Goal: Task Accomplishment & Management: Use online tool/utility

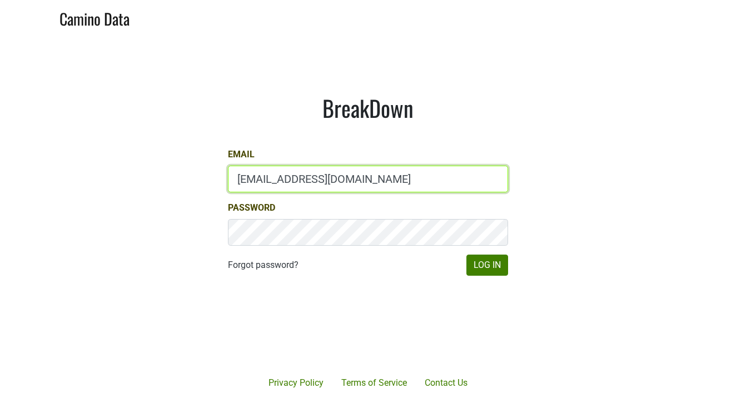
type input "jd@jonata.com"
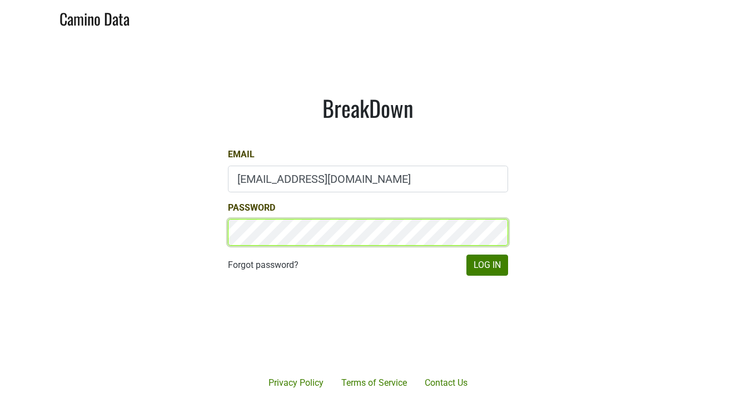
click at [487, 265] on button "Log In" at bounding box center [487, 264] width 42 height 21
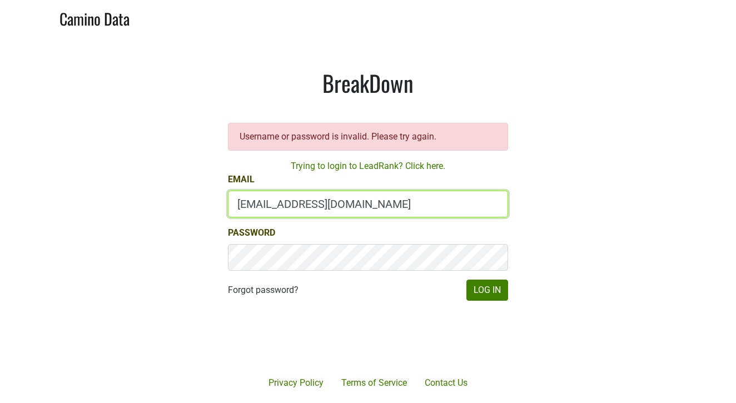
type input "jd@jonata.com"
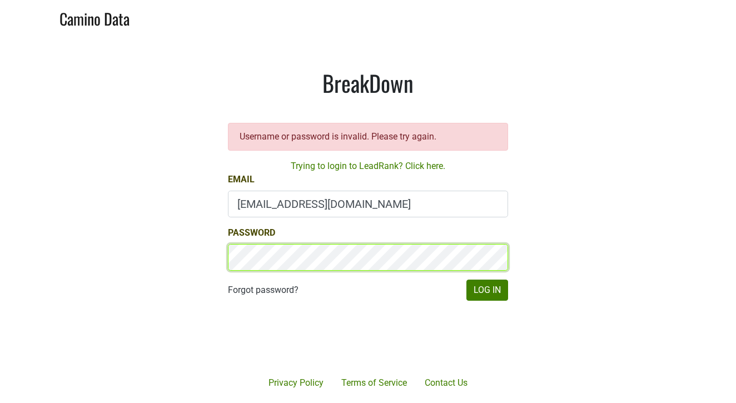
click at [487, 290] on button "Log In" at bounding box center [487, 289] width 42 height 21
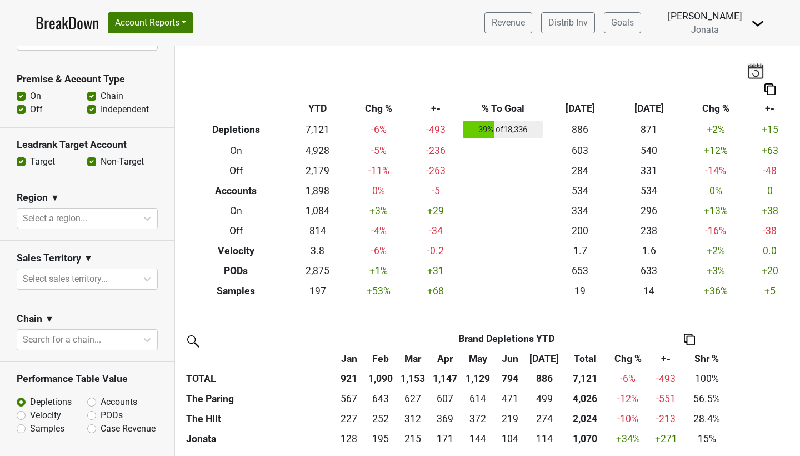
scroll to position [382, 0]
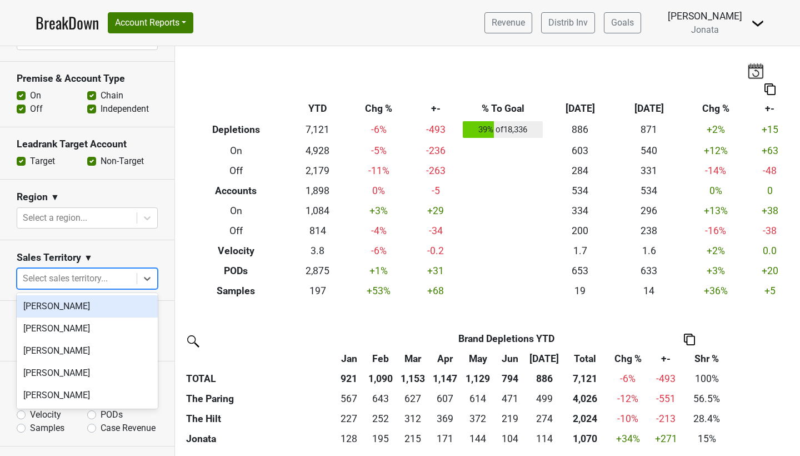
click at [69, 274] on div "Select sales territory..." at bounding box center [77, 278] width 108 height 13
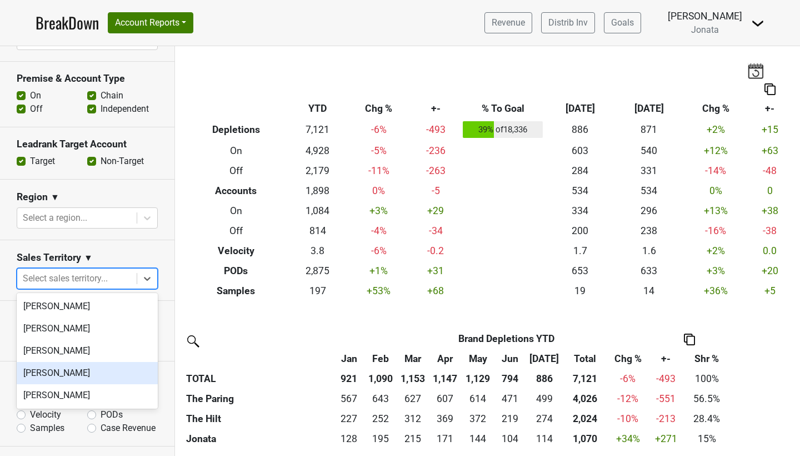
click at [50, 367] on div "JD Waggoner" at bounding box center [87, 373] width 141 height 22
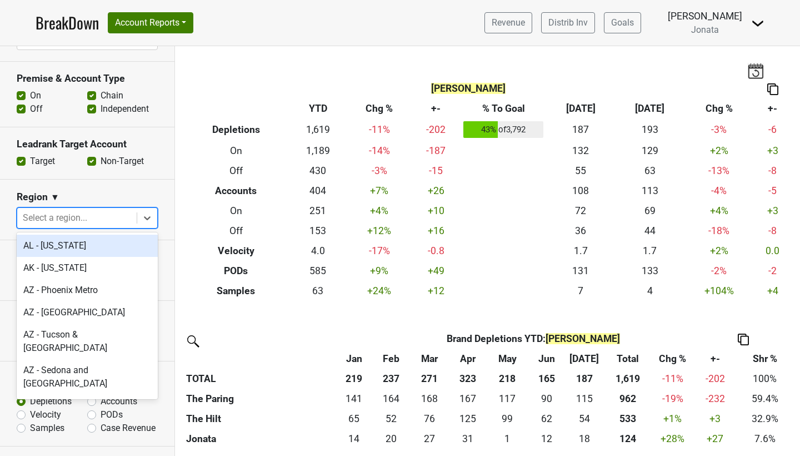
click at [85, 219] on div "Select a region..." at bounding box center [77, 217] width 108 height 13
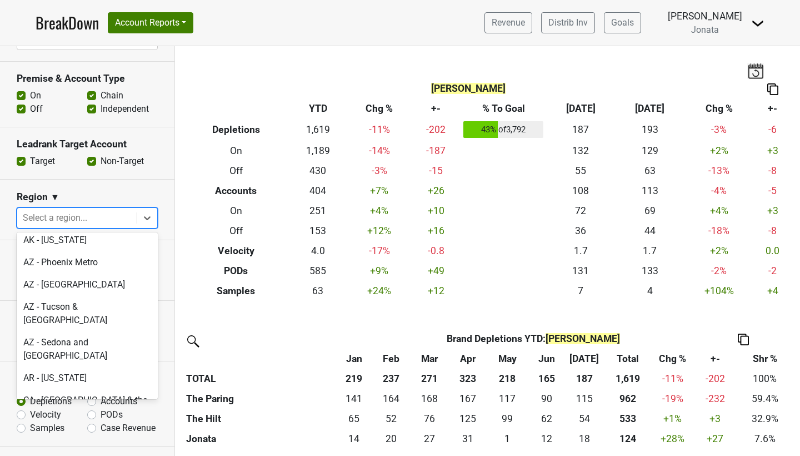
scroll to position [0, 0]
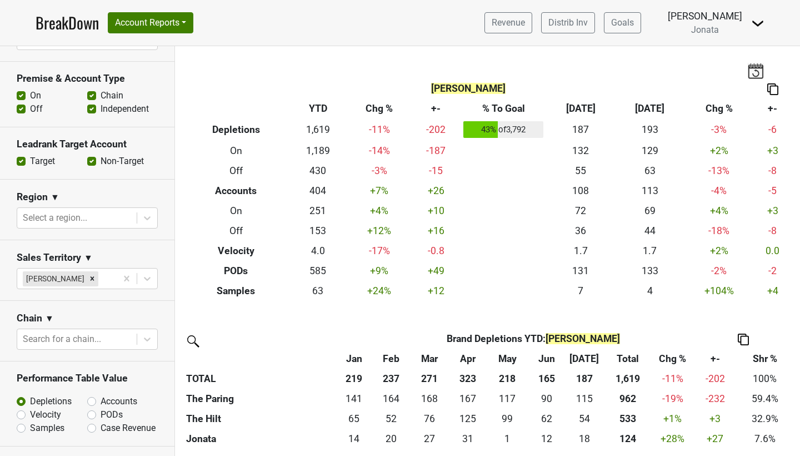
click at [96, 193] on div "Region ▼" at bounding box center [87, 199] width 141 height 17
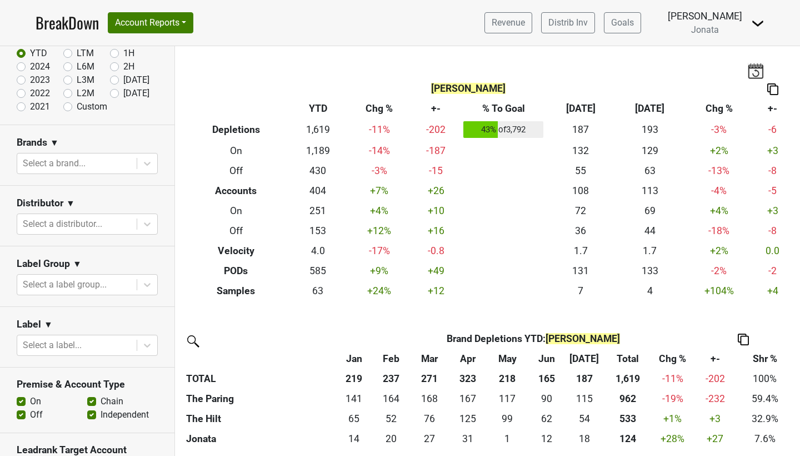
scroll to position [76, 0]
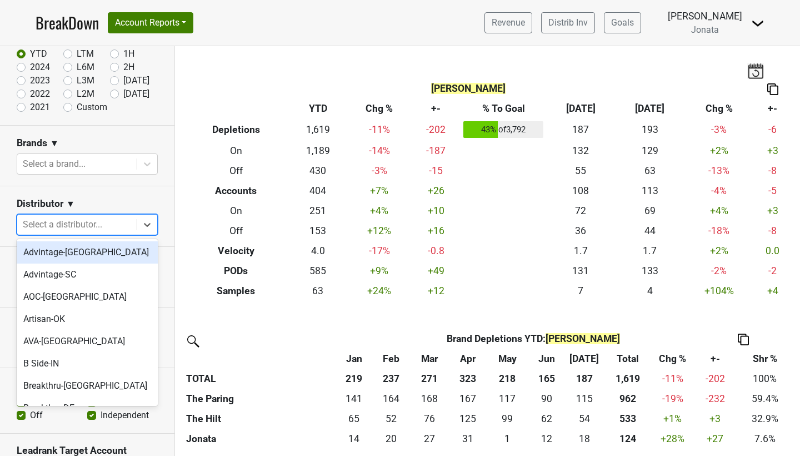
click at [69, 224] on div "Select a distributor..." at bounding box center [77, 224] width 108 height 13
click at [98, 194] on section "Distributor ▼ option Advintage-NC focused, 1 of 36. 36 results available. Use U…" at bounding box center [87, 216] width 174 height 61
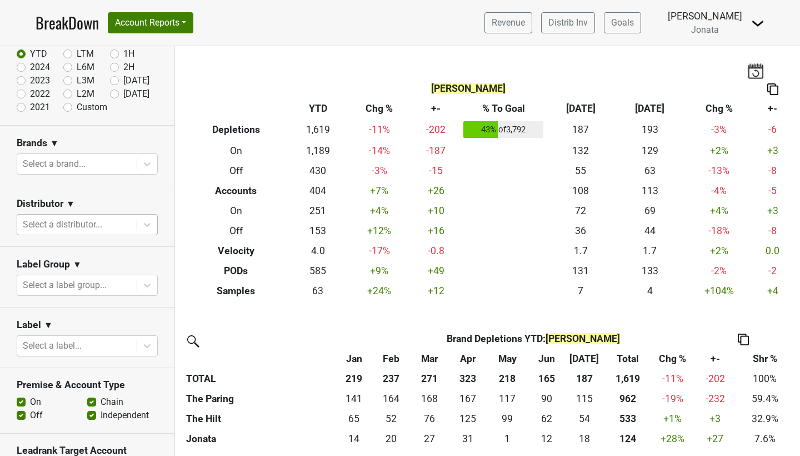
click at [66, 227] on div "Select a distributor..." at bounding box center [77, 224] width 108 height 13
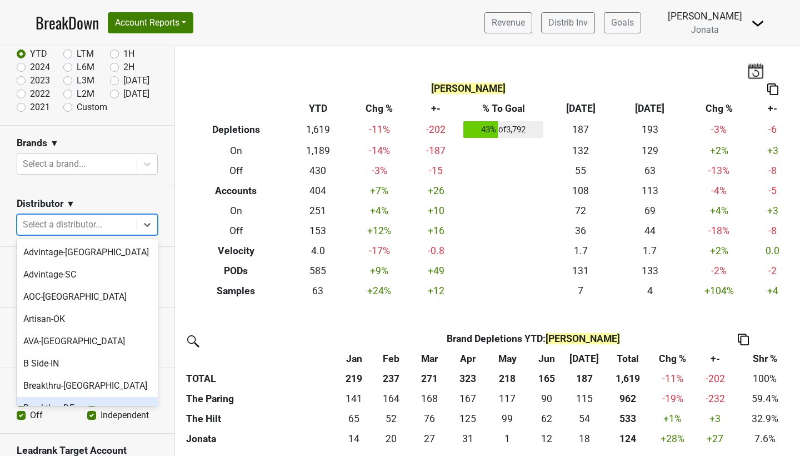
scroll to position [34, 0]
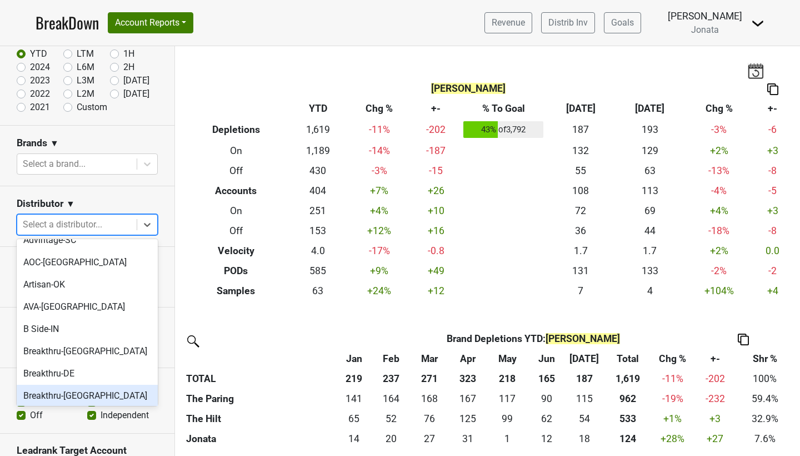
click at [51, 386] on div "Breakthru-[GEOGRAPHIC_DATA]" at bounding box center [87, 395] width 141 height 22
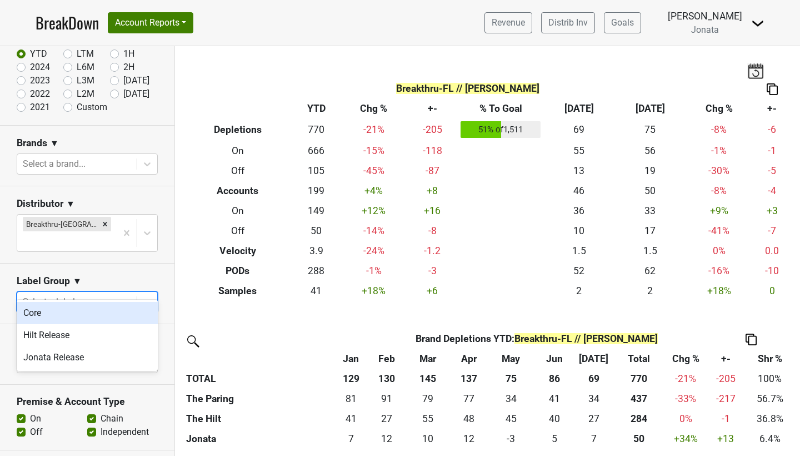
click at [115, 292] on div "Select a label group..." at bounding box center [76, 302] width 119 height 20
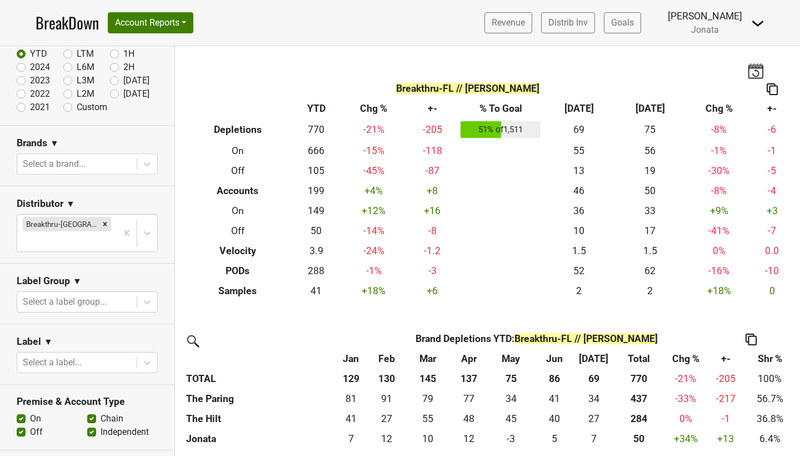
click at [115, 263] on section "Label Group ▼ Select a label group..." at bounding box center [87, 293] width 174 height 61
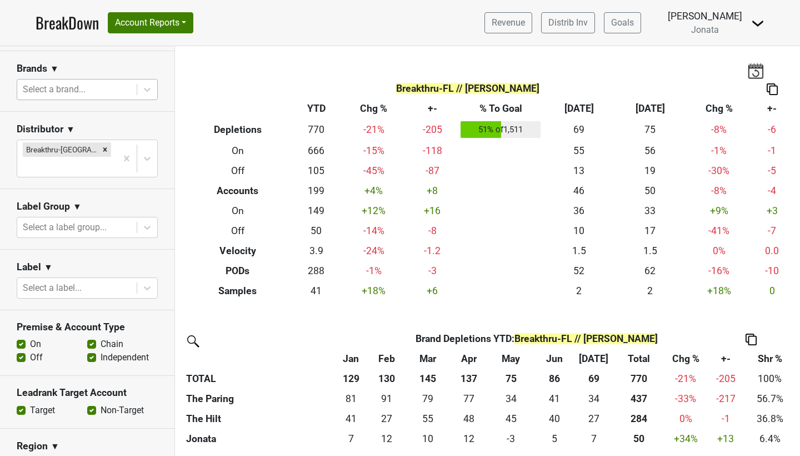
scroll to position [178, 0]
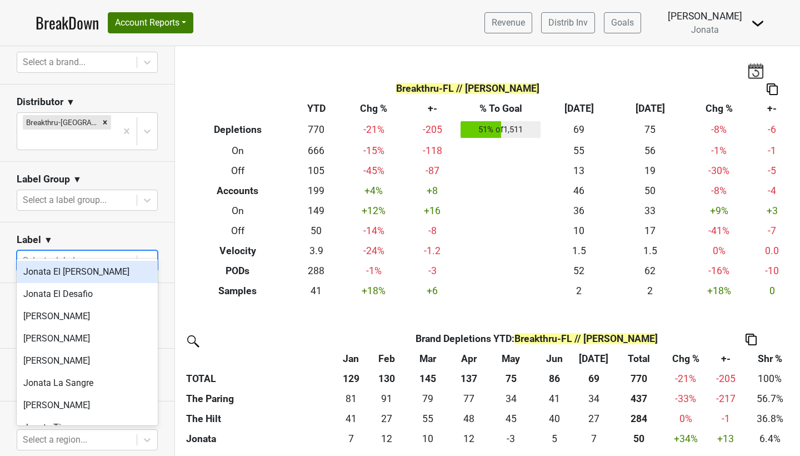
click at [91, 253] on div at bounding box center [77, 261] width 108 height 16
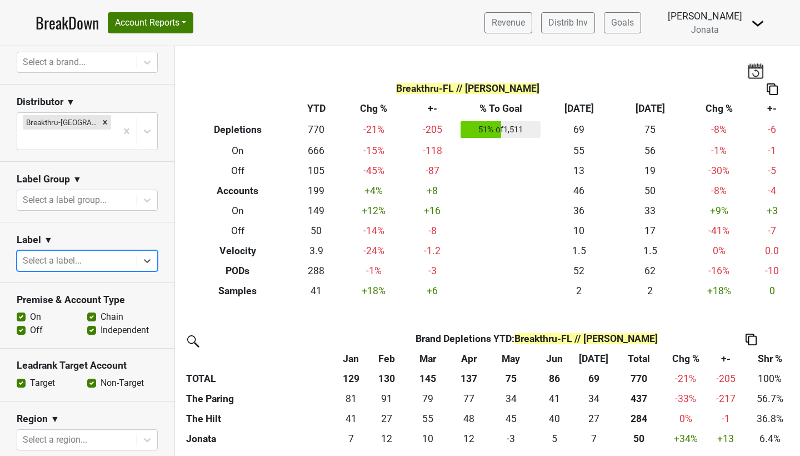
click at [91, 253] on div at bounding box center [77, 261] width 108 height 16
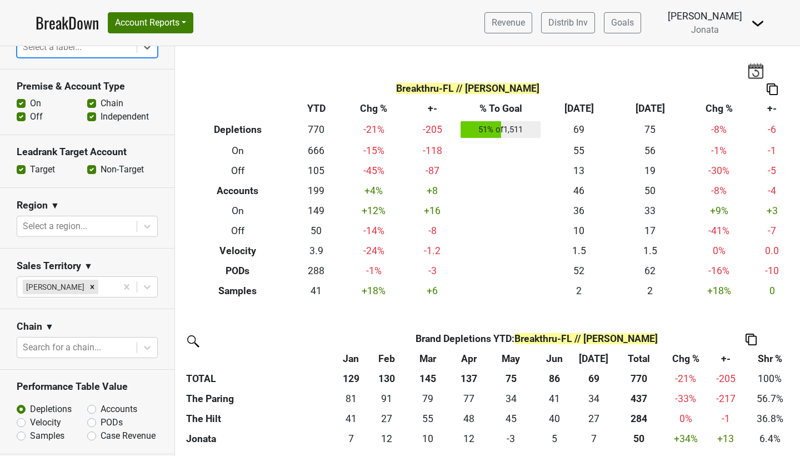
scroll to position [397, 0]
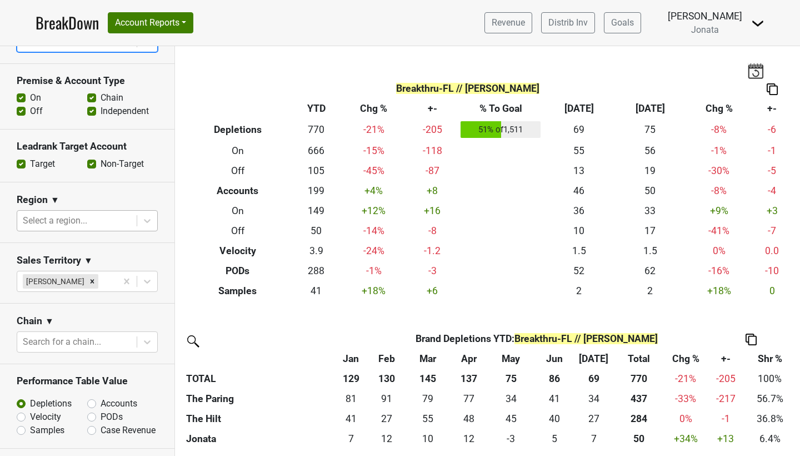
click at [81, 214] on div "Select a region..." at bounding box center [77, 220] width 108 height 13
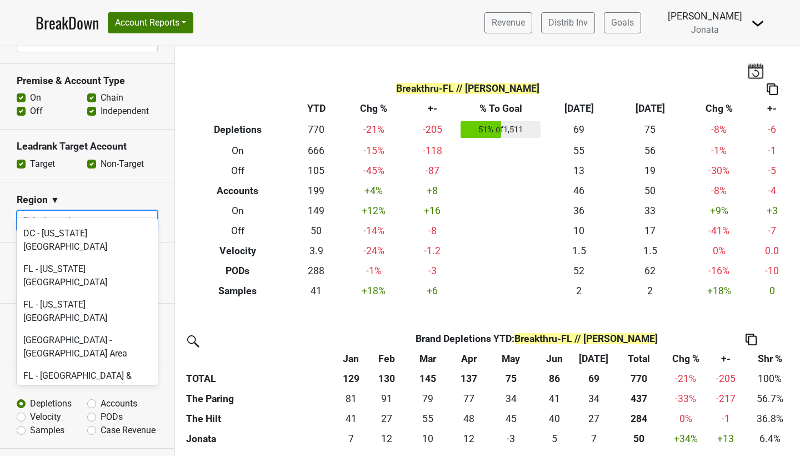
scroll to position [776, 0]
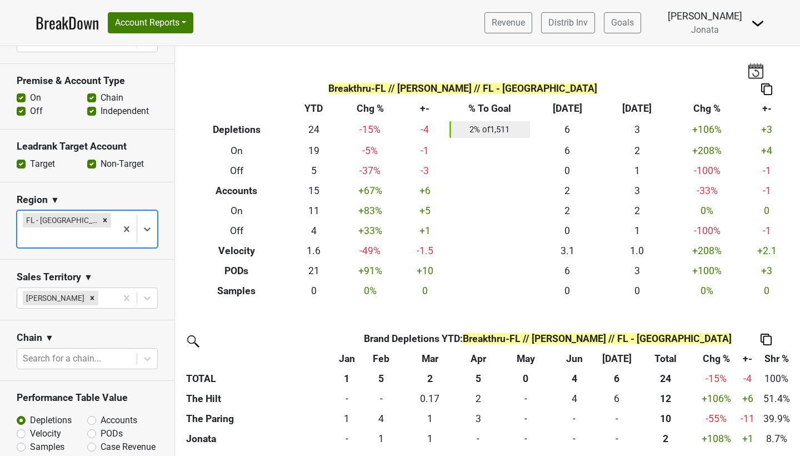
scroll to position [0, 0]
click at [735, 71] on img at bounding box center [755, 71] width 17 height 16
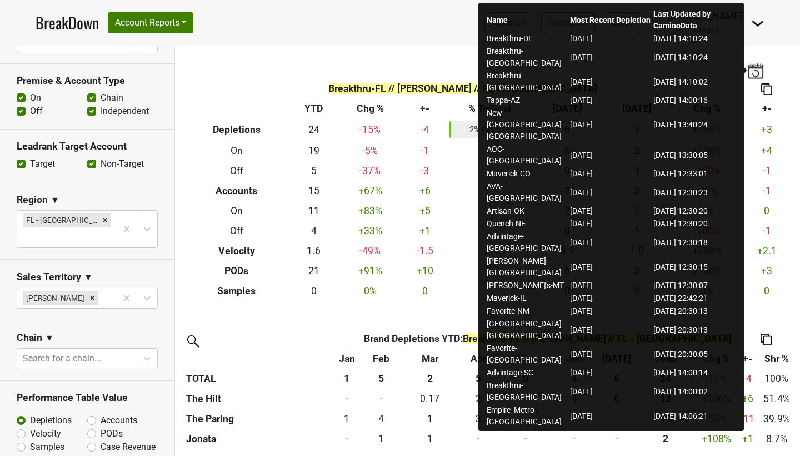
click at [283, 66] on div "Breakthru-FL // JD Waggoner // FL - Jacksonville Metro Breakdown Type YTD Chg %…" at bounding box center [487, 173] width 625 height 254
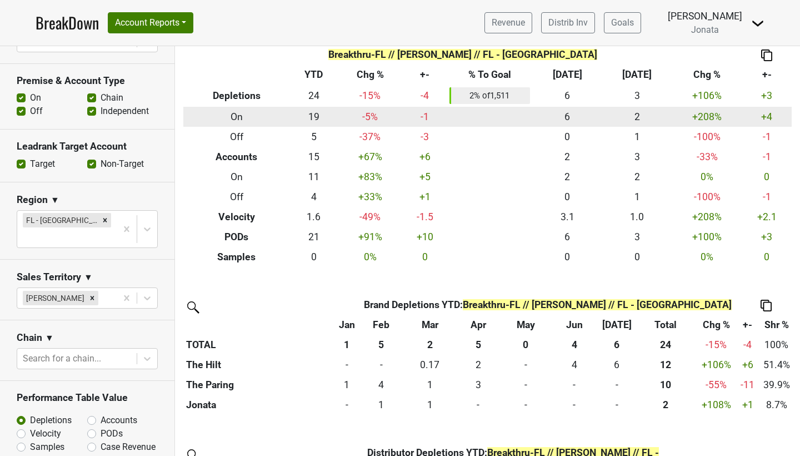
scroll to position [36, 0]
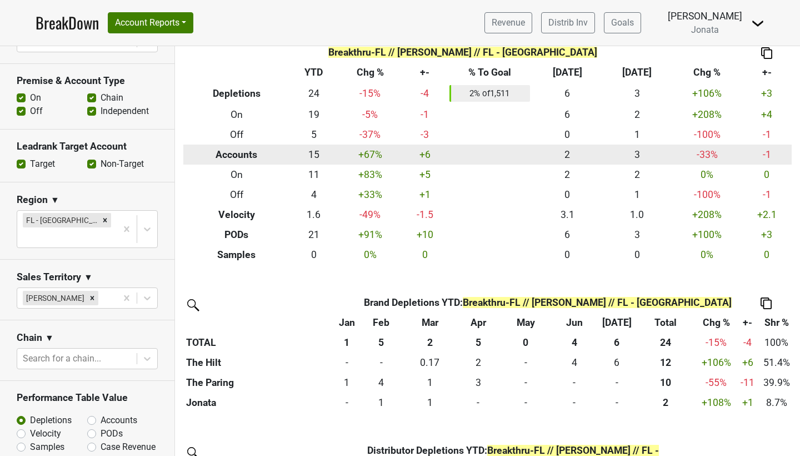
click at [425, 154] on td "+6" at bounding box center [425, 154] width 44 height 20
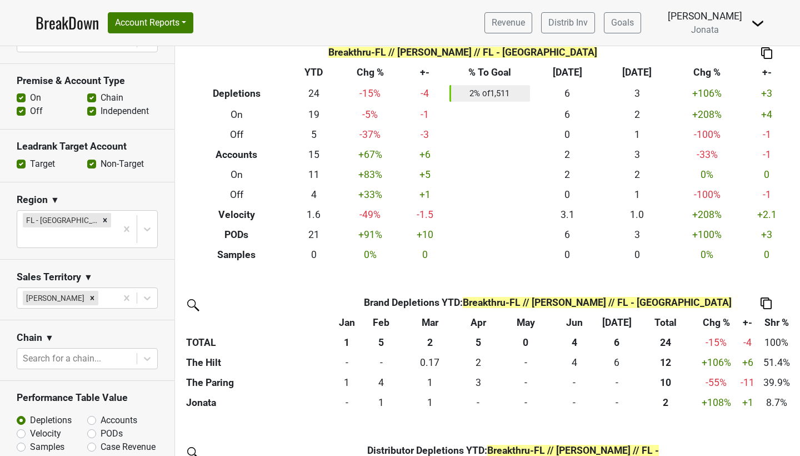
click at [101, 402] on label "Accounts" at bounding box center [119, 419] width 37 height 13
click at [90, 402] on input "Accounts" at bounding box center [120, 418] width 67 height 11
radio input "true"
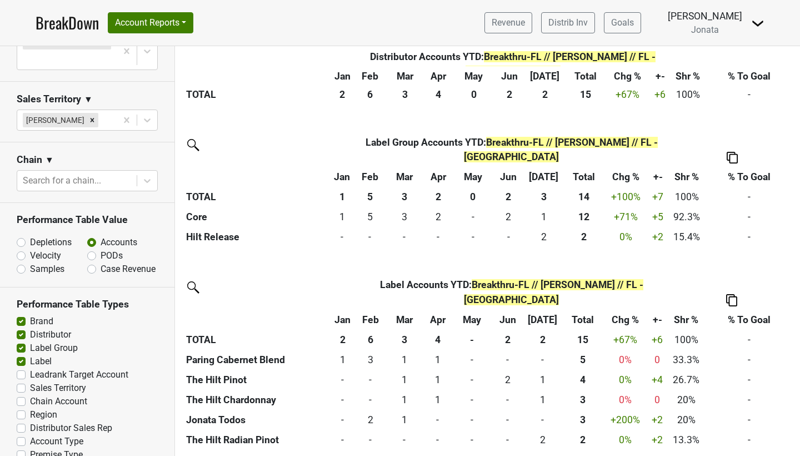
scroll to position [574, 0]
click at [735, 24] on img at bounding box center [757, 23] width 13 height 13
click at [709, 64] on link "Open Leadrank" at bounding box center [720, 63] width 88 height 18
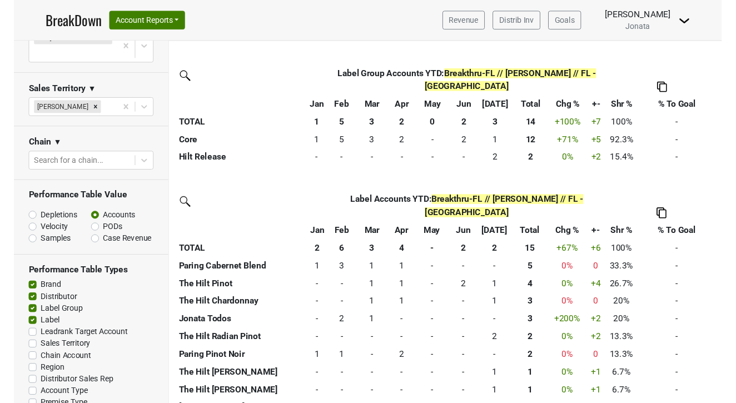
scroll to position [526, 0]
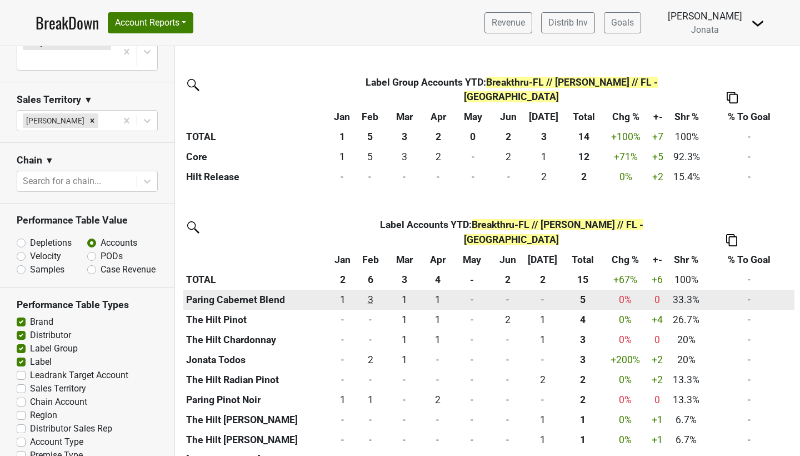
click at [377, 292] on div "3 3" at bounding box center [370, 299] width 27 height 14
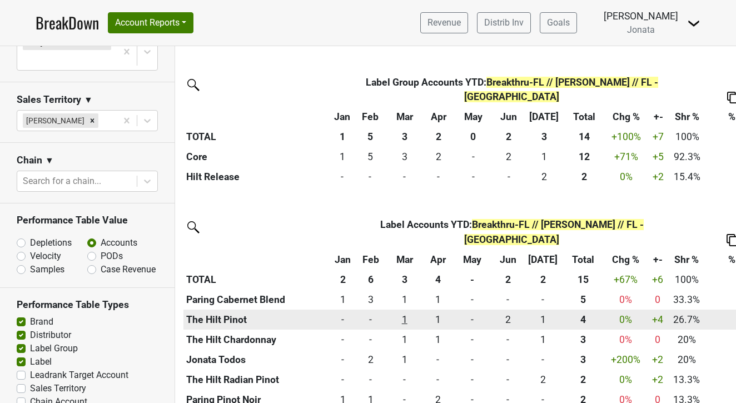
click at [412, 312] on div "1 1" at bounding box center [404, 319] width 30 height 14
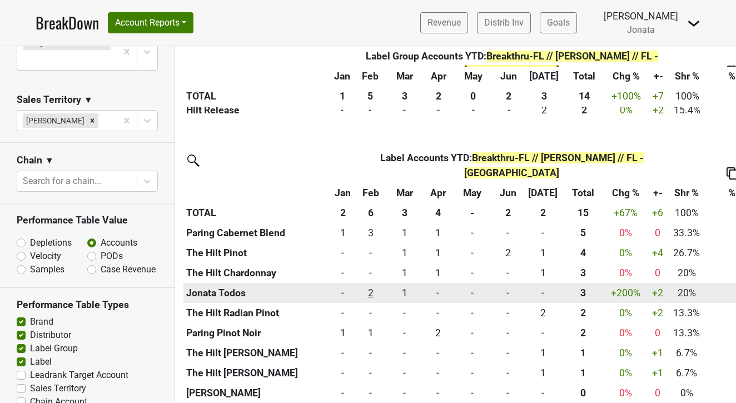
scroll to position [0, 0]
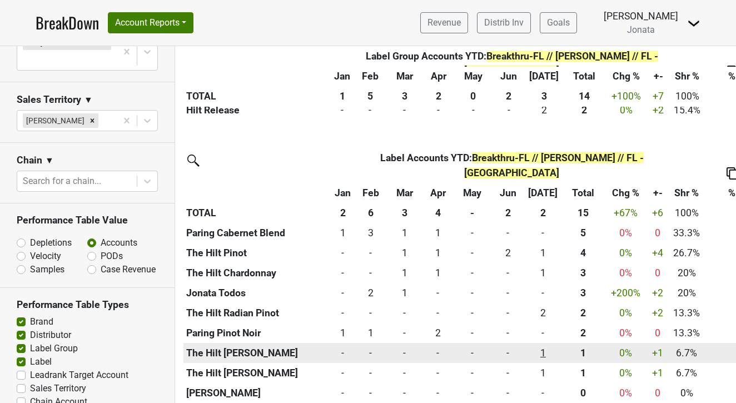
click at [543, 346] on div "1 1" at bounding box center [543, 353] width 32 height 14
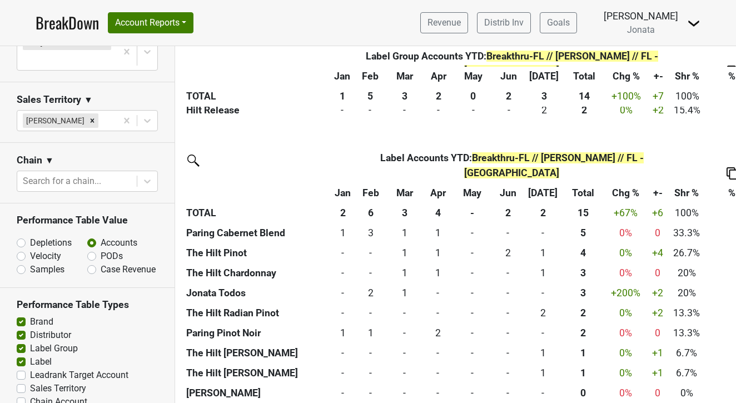
click at [692, 26] on img at bounding box center [693, 23] width 13 height 13
click at [652, 46] on link "Control Center" at bounding box center [656, 45] width 88 height 18
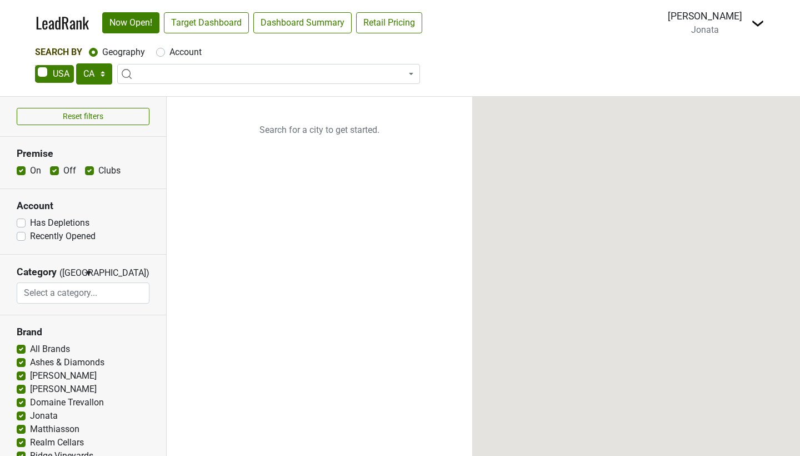
select select "CA"
select select
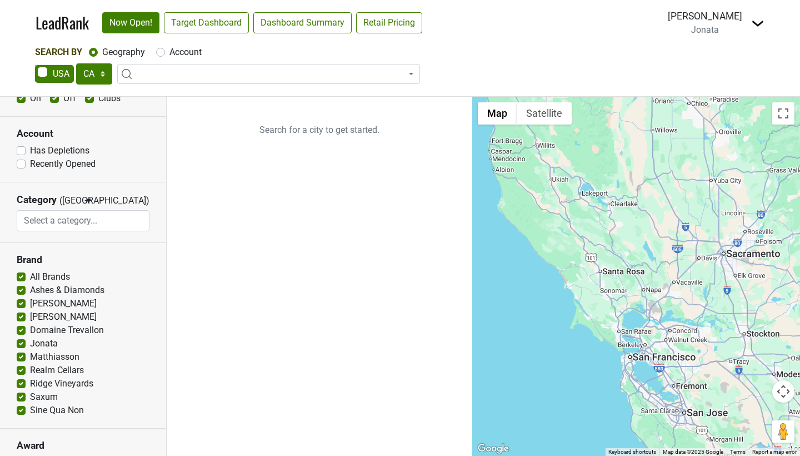
scroll to position [74, 0]
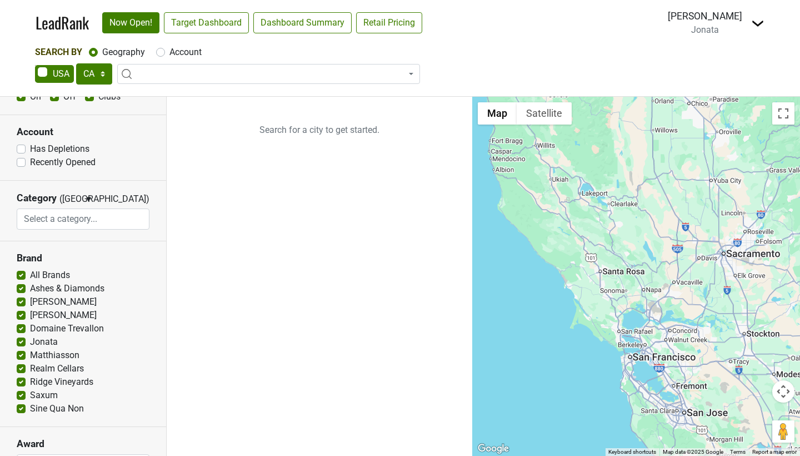
click at [758, 20] on img at bounding box center [757, 23] width 13 height 13
click at [612, 55] on div "Search By Geography Account" at bounding box center [400, 52] width 730 height 13
click at [710, 30] on span "Jonata" at bounding box center [705, 29] width 28 height 11
click at [762, 26] on img at bounding box center [757, 23] width 13 height 13
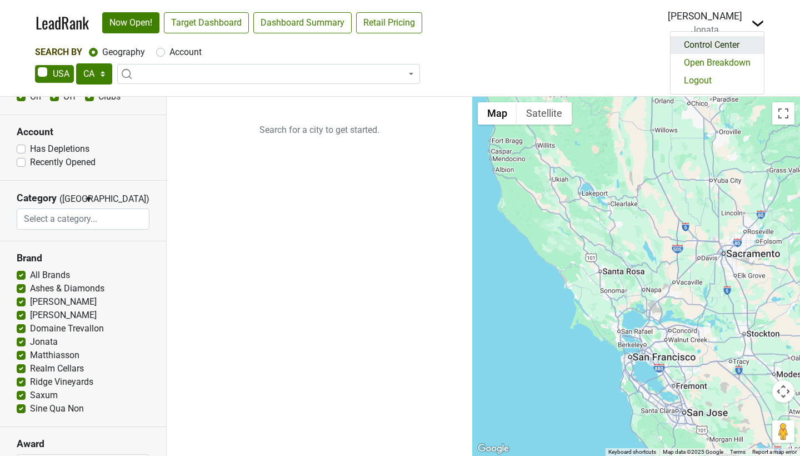
click at [722, 45] on link "Control Center" at bounding box center [717, 45] width 93 height 18
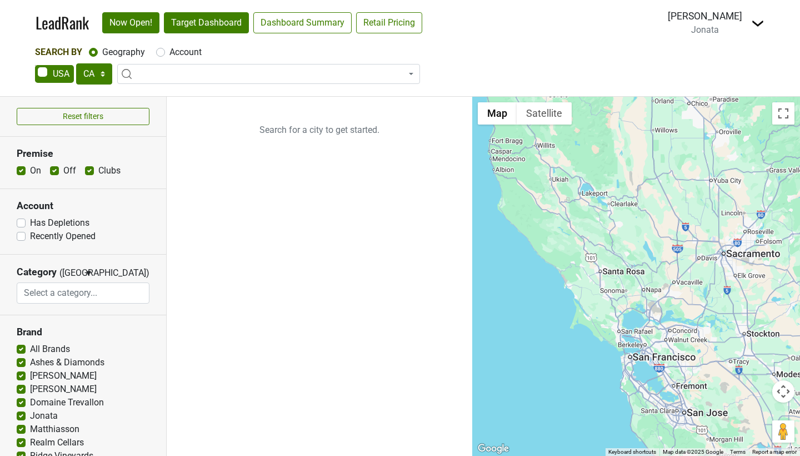
click at [222, 26] on link "Target Dashboard" at bounding box center [206, 22] width 85 height 21
select select "FL"
click at [215, 152] on p "Search for a city to get started." at bounding box center [320, 130] width 306 height 67
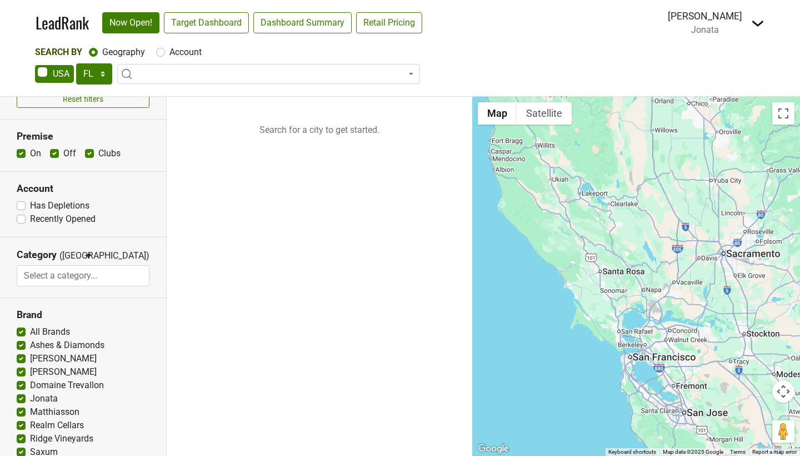
scroll to position [47, 0]
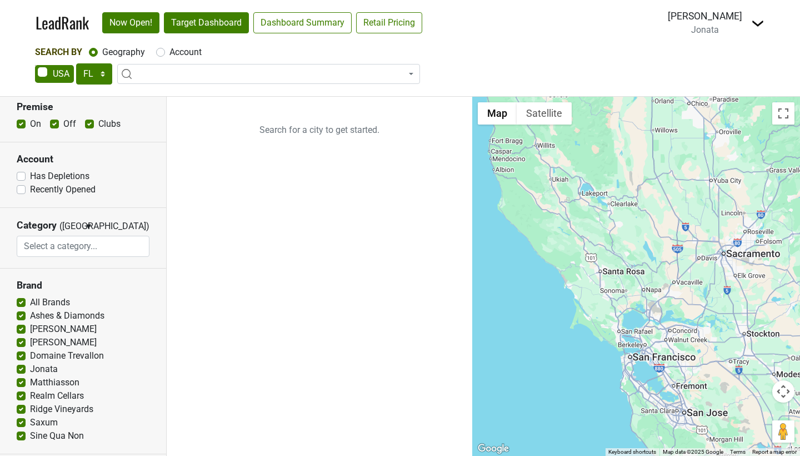
click at [208, 24] on link "Target Dashboard" at bounding box center [206, 22] width 85 height 21
click at [703, 25] on span "Jonata" at bounding box center [705, 29] width 28 height 11
click at [761, 22] on img at bounding box center [757, 23] width 13 height 13
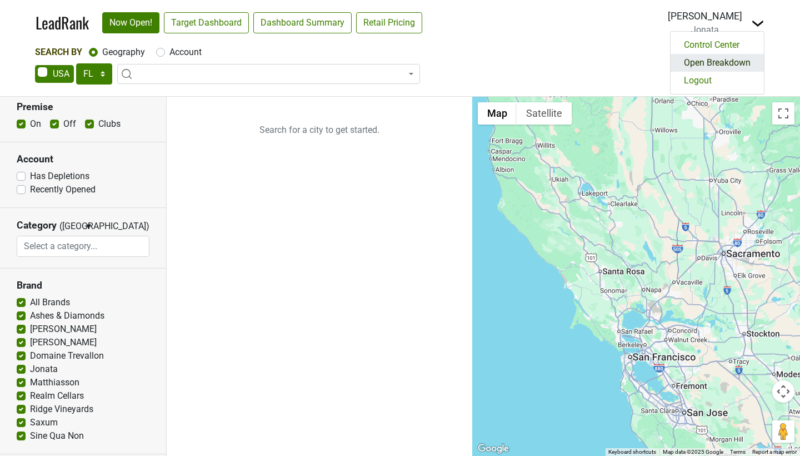
click at [733, 62] on link "Open Breakdown" at bounding box center [717, 63] width 93 height 18
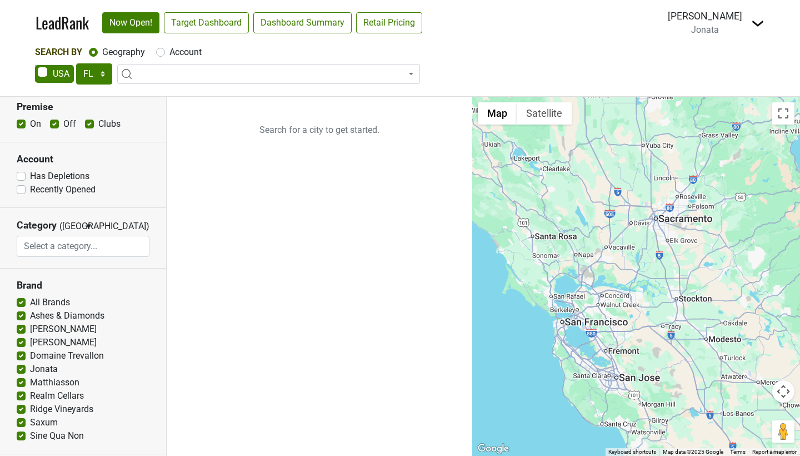
drag, startPoint x: 613, startPoint y: 213, endPoint x: 433, endPoint y: 160, distance: 188.3
click at [433, 160] on div "Reset filters Premise On Off Clubs Account Has Depletions Category" at bounding box center [400, 276] width 800 height 359
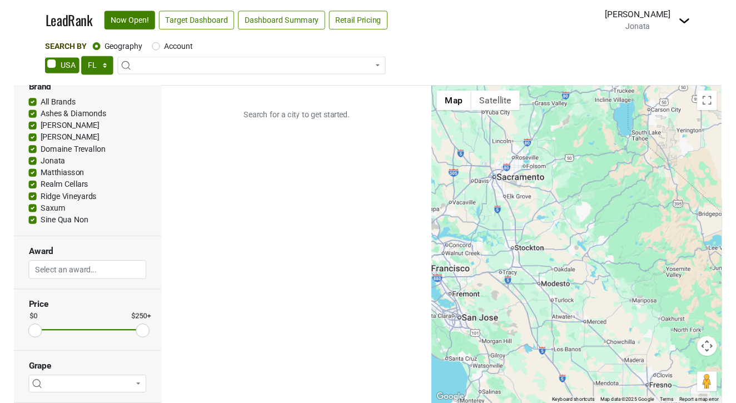
scroll to position [233, 0]
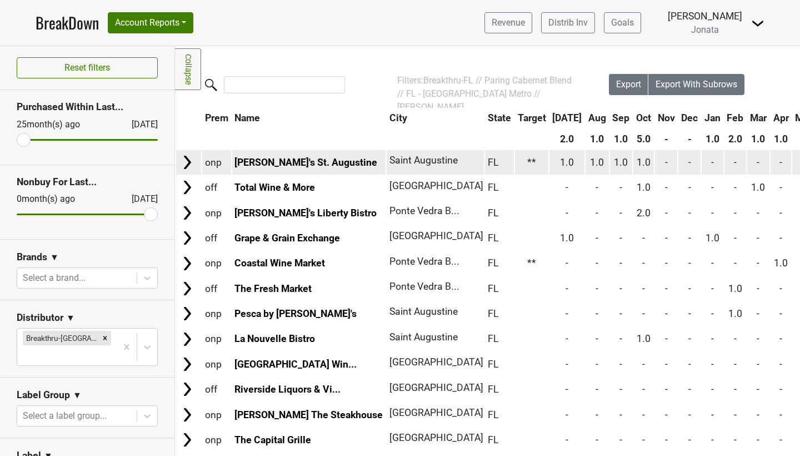
click at [186, 159] on img at bounding box center [187, 162] width 17 height 17
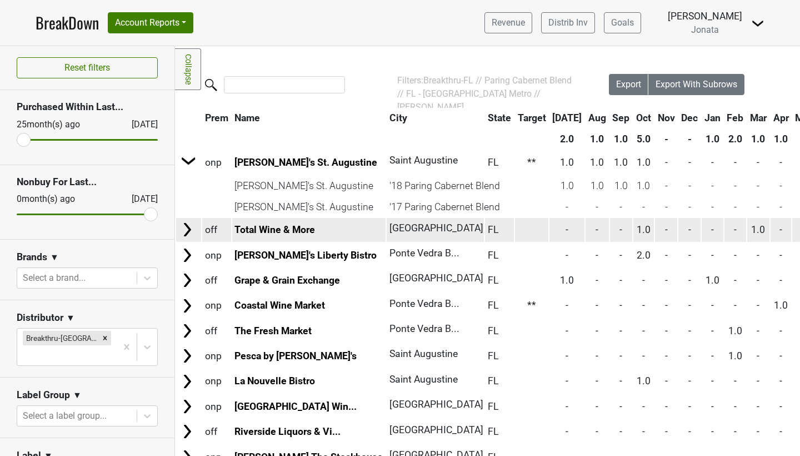
click at [193, 224] on img at bounding box center [187, 229] width 17 height 17
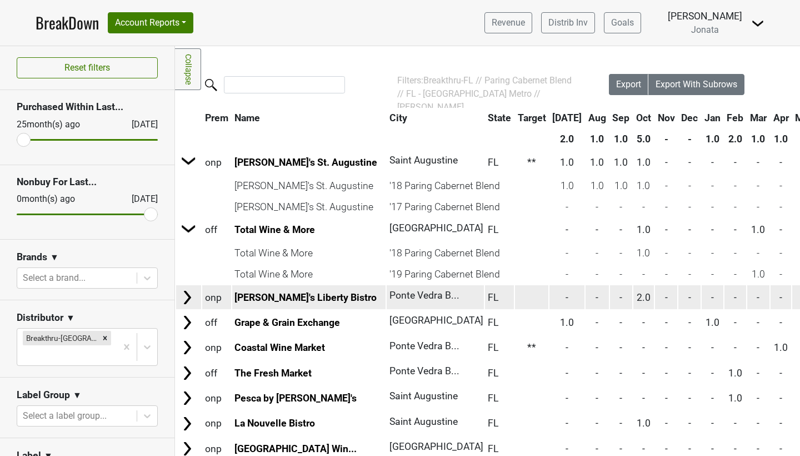
click at [191, 299] on img at bounding box center [187, 297] width 17 height 17
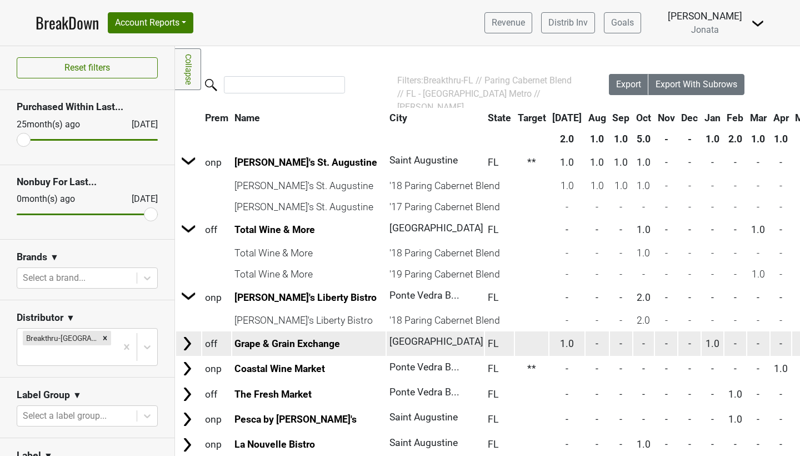
click at [187, 347] on img at bounding box center [187, 343] width 17 height 17
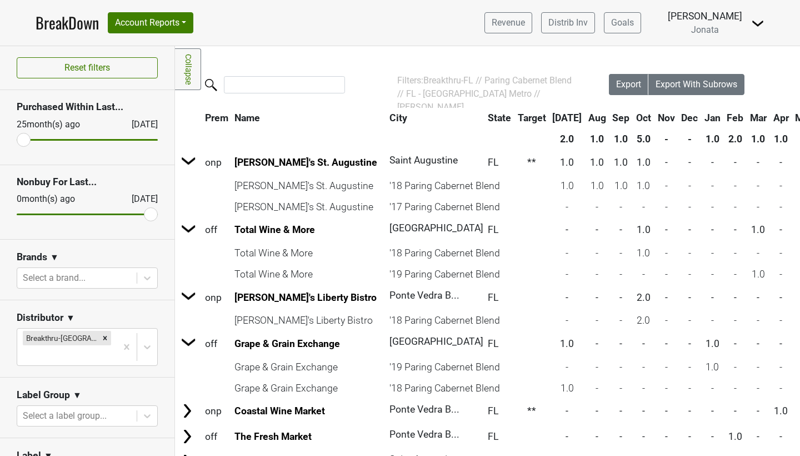
click at [190, 77] on link "Collapse" at bounding box center [188, 69] width 26 height 42
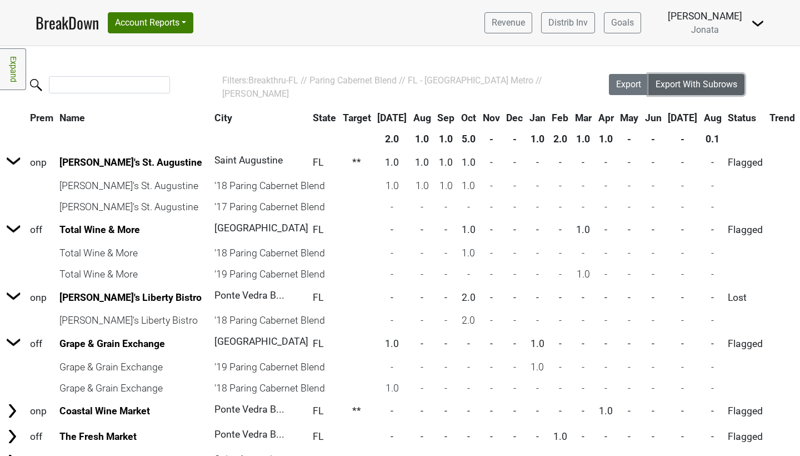
click at [707, 84] on span "Export With Subrows" at bounding box center [697, 84] width 82 height 11
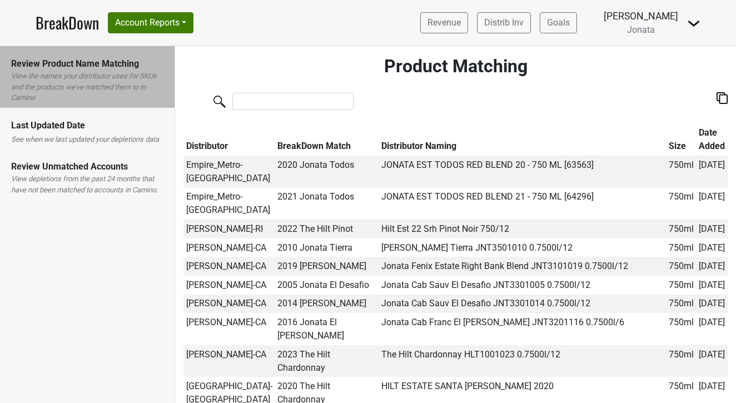
click at [55, 131] on div "Last Updated Date" at bounding box center [87, 125] width 152 height 13
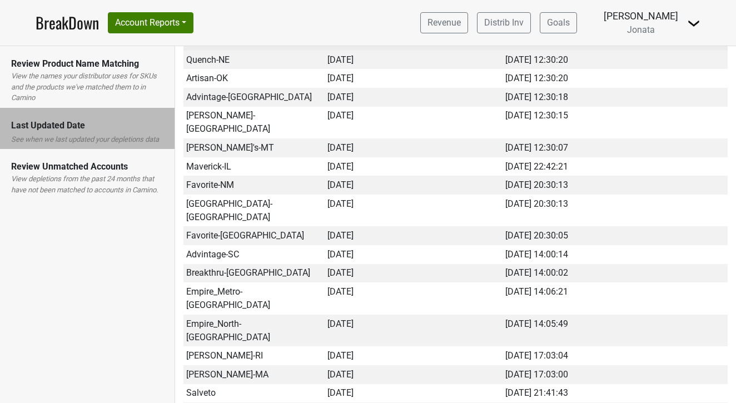
scroll to position [255, 0]
click at [212, 263] on td "Breakthru-[GEOGRAPHIC_DATA]" at bounding box center [253, 272] width 141 height 19
click at [351, 263] on td "2025-08-13" at bounding box center [413, 272] width 178 height 19
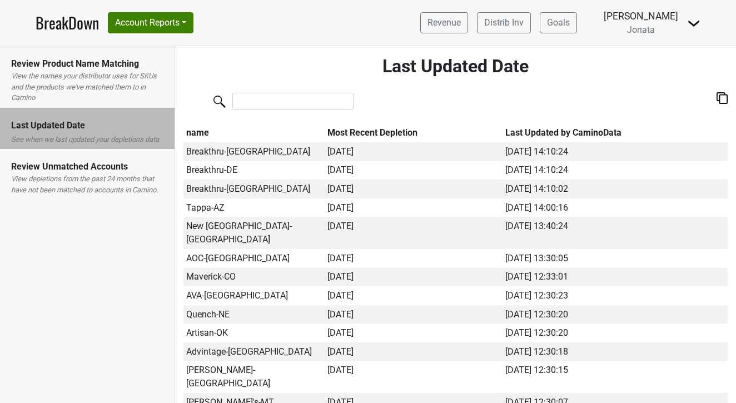
scroll to position [0, 0]
click at [131, 88] on label "View the names your distributor uses for SKUs and the products we've matched th…" at bounding box center [87, 87] width 152 height 33
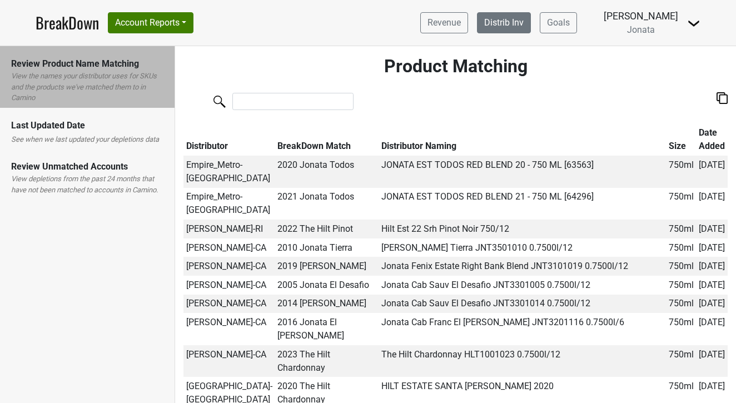
click at [516, 21] on link "Distrib Inv" at bounding box center [504, 22] width 54 height 21
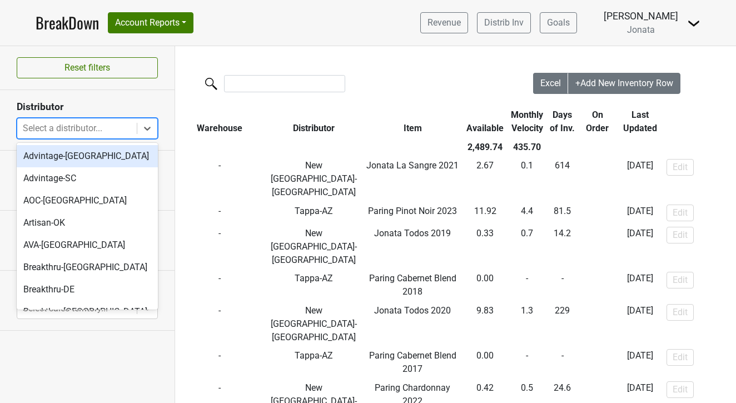
click at [92, 134] on div at bounding box center [77, 129] width 108 height 16
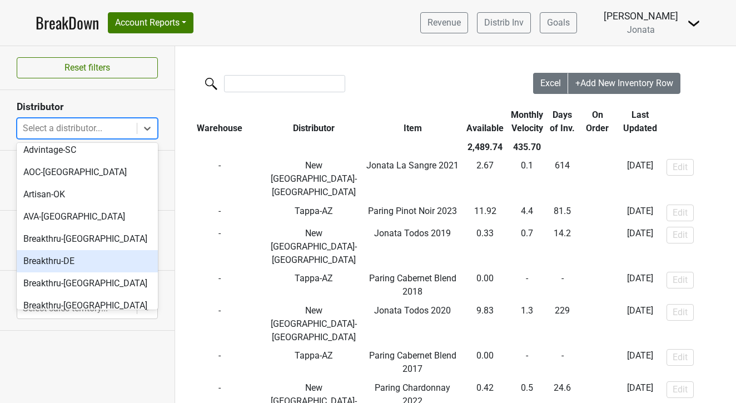
scroll to position [36, 0]
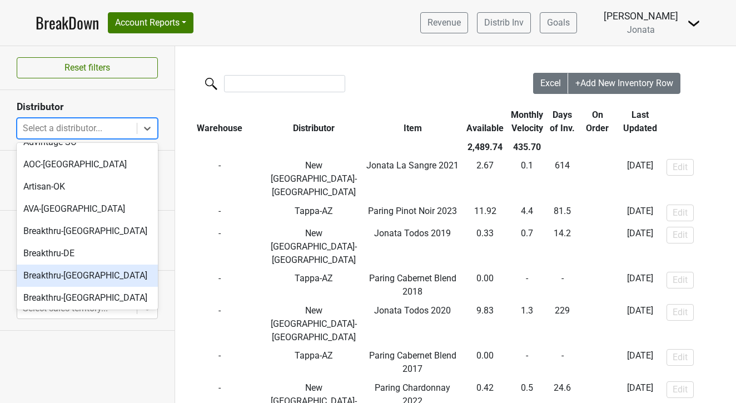
click at [61, 273] on div "Breakthru-[GEOGRAPHIC_DATA]" at bounding box center [87, 275] width 141 height 22
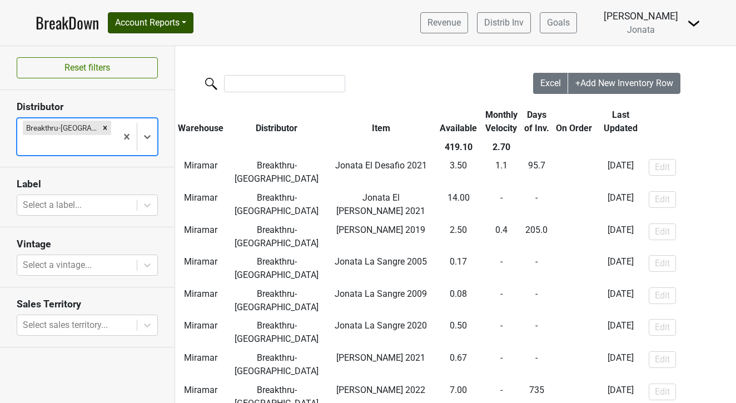
scroll to position [0, 0]
